Goal: Navigation & Orientation: Go to known website

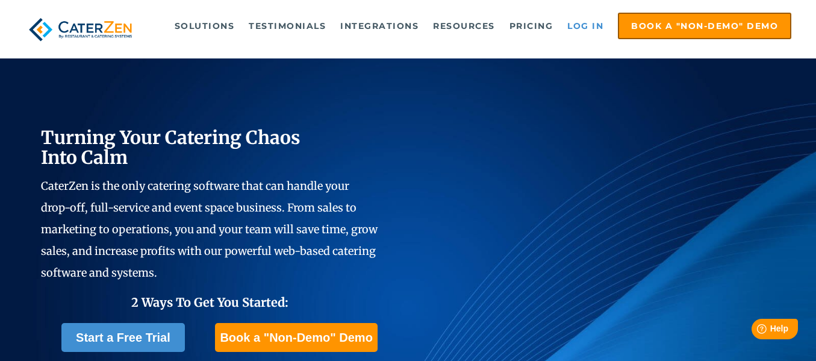
click at [592, 25] on link "Log in" at bounding box center [585, 26] width 48 height 24
click at [587, 27] on link "Log in" at bounding box center [585, 26] width 48 height 24
